Goal: Information Seeking & Learning: Learn about a topic

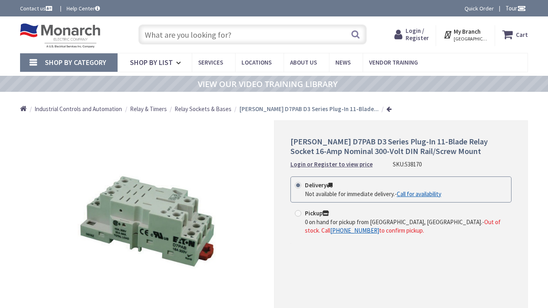
type input "[PERSON_NAME][STREET_ADDRESS]"
